Goal: Task Accomplishment & Management: Manage account settings

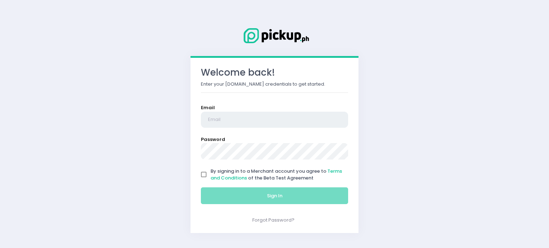
click at [236, 121] on input "email" at bounding box center [274, 120] width 147 height 16
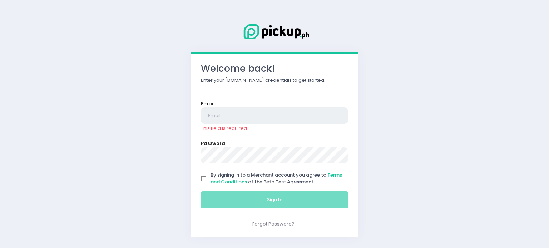
click at [227, 116] on input "email" at bounding box center [274, 116] width 147 height 16
paste input "[EMAIL_ADDRESS][DOMAIN_NAME]"
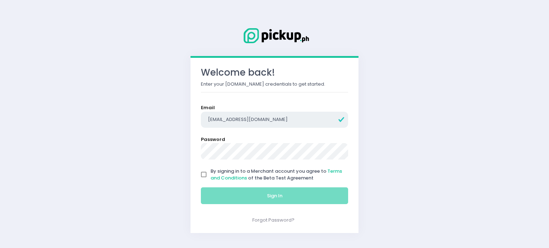
type input "[EMAIL_ADDRESS][DOMAIN_NAME]"
click at [205, 175] on input "By signing in to a Merchant account you agree to Terms and Conditions of the Be…" at bounding box center [204, 175] width 14 height 14
checkbox input "true"
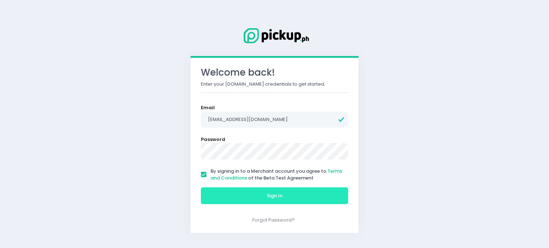
click at [271, 197] on span "Sign In" at bounding box center [274, 196] width 15 height 7
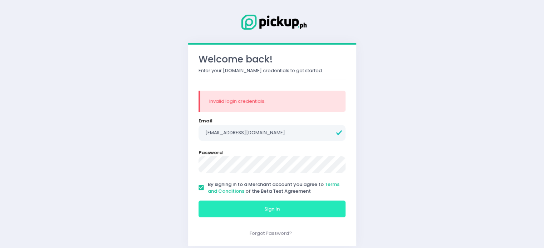
scroll to position [12, 0]
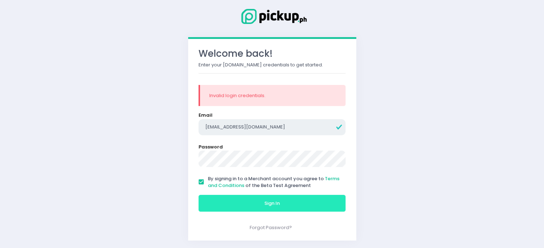
click at [289, 127] on input "[EMAIL_ADDRESS][DOMAIN_NAME]" at bounding box center [271, 127] width 147 height 16
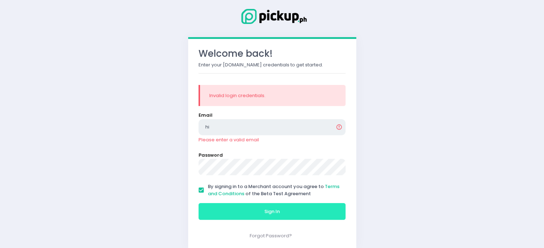
type input "h"
paste input "[EMAIL_ADDRESS][DOMAIN_NAME]"
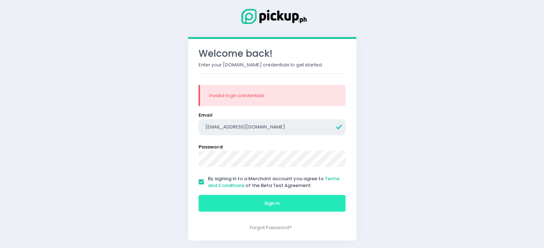
type input "[EMAIL_ADDRESS][DOMAIN_NAME]"
click at [245, 200] on button "Sign In" at bounding box center [271, 203] width 147 height 17
click at [276, 203] on span "Sign In" at bounding box center [271, 203] width 15 height 7
click at [280, 128] on input "[EMAIL_ADDRESS][DOMAIN_NAME]" at bounding box center [271, 127] width 147 height 16
drag, startPoint x: 280, startPoint y: 129, endPoint x: 197, endPoint y: 130, distance: 82.9
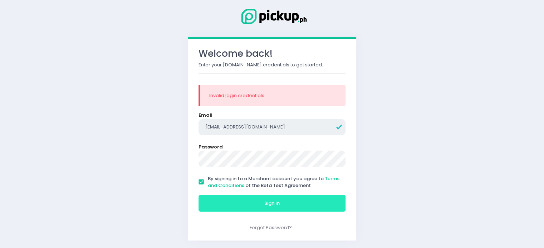
click at [197, 130] on div "Welcome back! Enter your [DOMAIN_NAME] credentials to get started. Invalid logi…" at bounding box center [272, 140] width 168 height 202
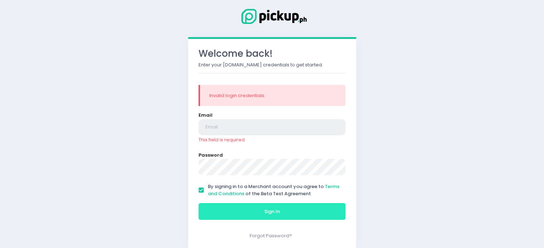
paste input "[EMAIL_ADDRESS][DOMAIN_NAME]"
type input "[EMAIL_ADDRESS][DOMAIN_NAME]"
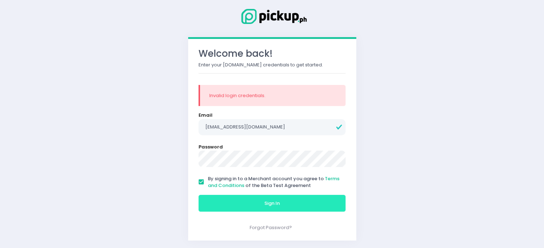
click at [271, 200] on button "Sign In" at bounding box center [271, 203] width 147 height 17
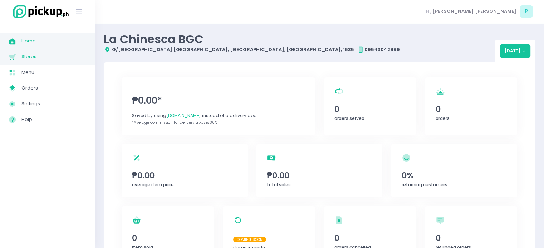
click at [39, 57] on span "Stores" at bounding box center [53, 56] width 64 height 9
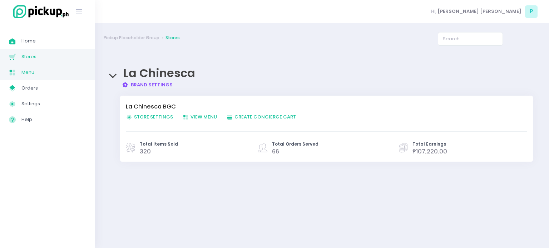
click at [39, 69] on span "Menu" at bounding box center [53, 72] width 64 height 9
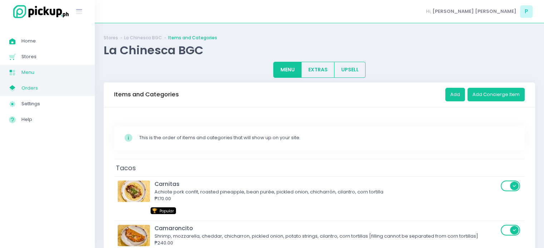
click at [60, 91] on span "Orders" at bounding box center [53, 88] width 64 height 9
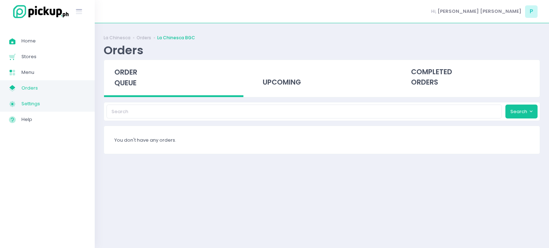
click at [57, 100] on span "Settings" at bounding box center [53, 103] width 64 height 9
select select "active"
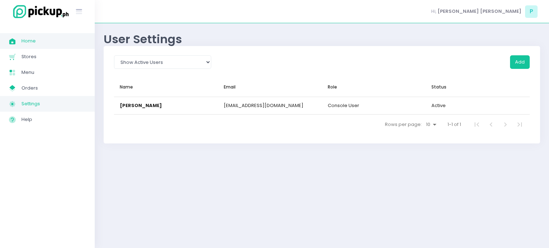
click at [58, 44] on span "Home" at bounding box center [53, 40] width 64 height 9
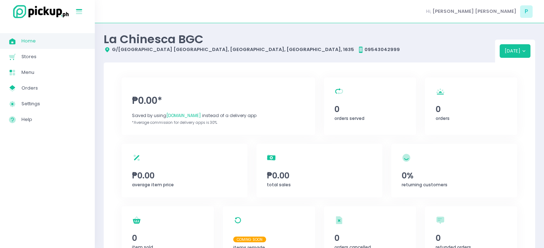
click at [80, 13] on icon "Stockholm-icons / Text / Menu Created with Sketch." at bounding box center [78, 11] width 9 height 9
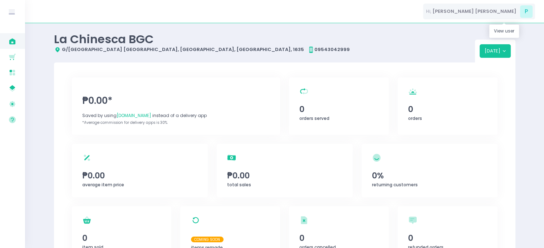
click at [527, 13] on span "P" at bounding box center [526, 11] width 13 height 13
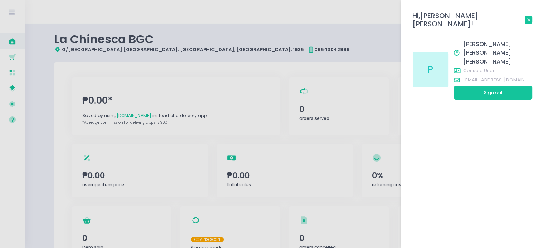
click at [529, 19] on icon at bounding box center [528, 20] width 3 height 3
